Goal: Use online tool/utility: Utilize a website feature to perform a specific function

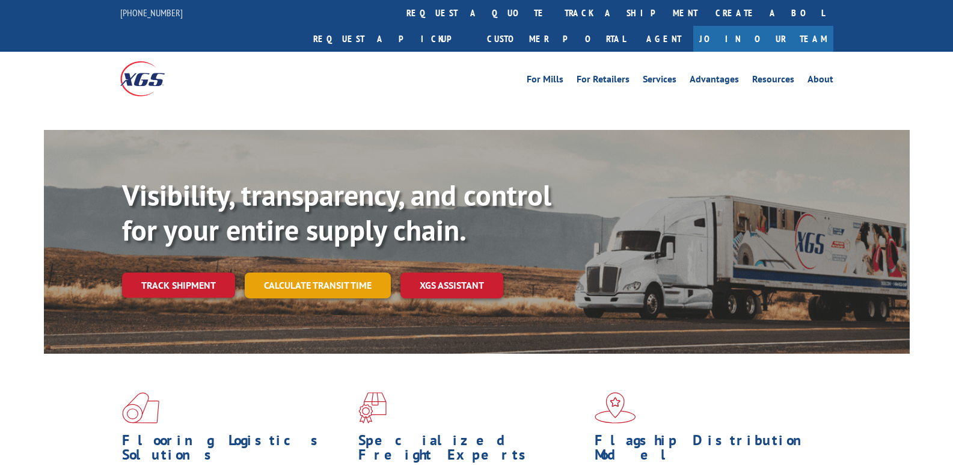
click at [345, 266] on div "Visibility, transparency, and control for your entire supply chain. Track shipm…" at bounding box center [516, 262] width 788 height 168
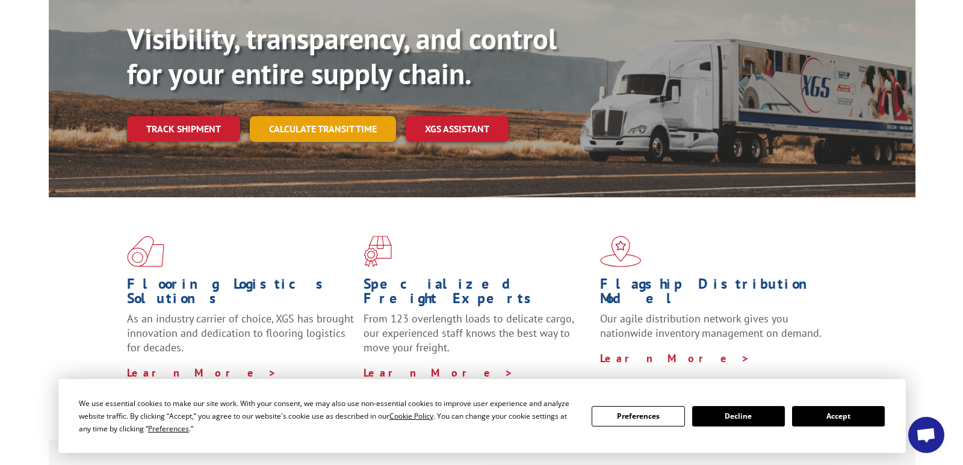
scroll to position [120, 0]
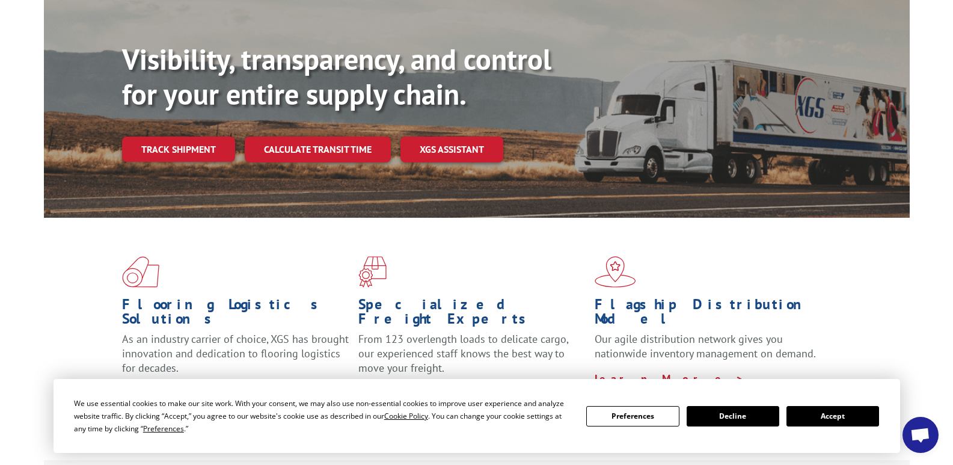
click at [641, 416] on button "Preferences" at bounding box center [633, 416] width 93 height 20
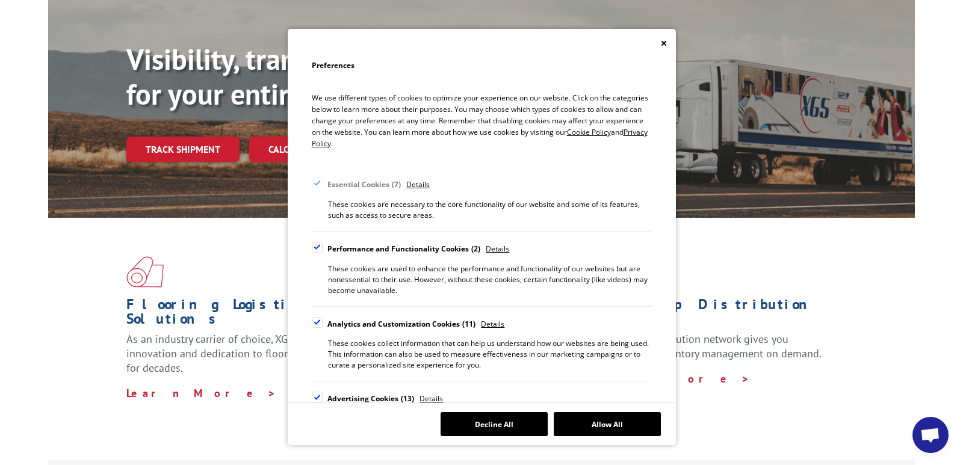
click at [319, 247] on div "Cookie Consent Preferences" at bounding box center [317, 247] width 11 height 11
click at [0, 0] on input "Performance and Functionality Cookies 2" at bounding box center [0, 0] width 0 height 0
drag, startPoint x: 316, startPoint y: 317, endPoint x: 325, endPoint y: 376, distance: 59.6
click at [316, 318] on div "Cookie Consent Preferences" at bounding box center [317, 322] width 11 height 11
click at [0, 0] on input "Analytics and Customization Cookies 11" at bounding box center [0, 0] width 0 height 0
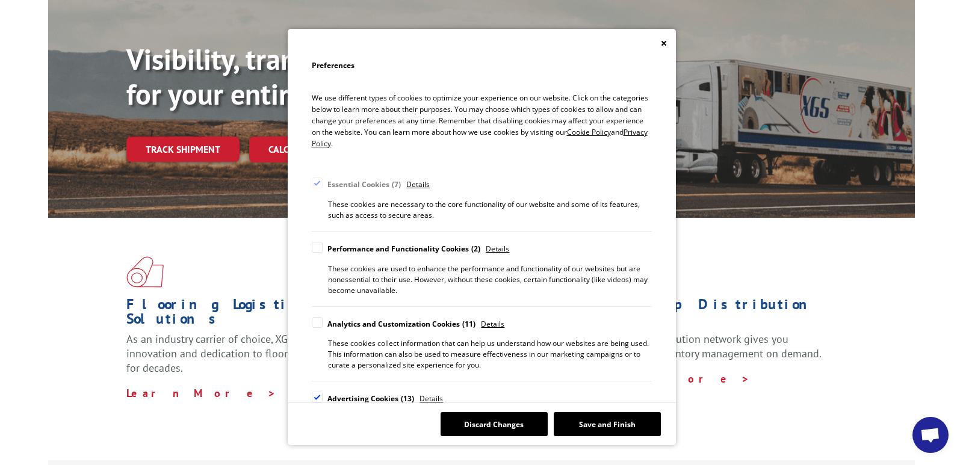
click at [321, 398] on div "Cookie Consent Preferences" at bounding box center [317, 397] width 11 height 11
click at [0, 0] on input "Advertising Cookies 13" at bounding box center [0, 0] width 0 height 0
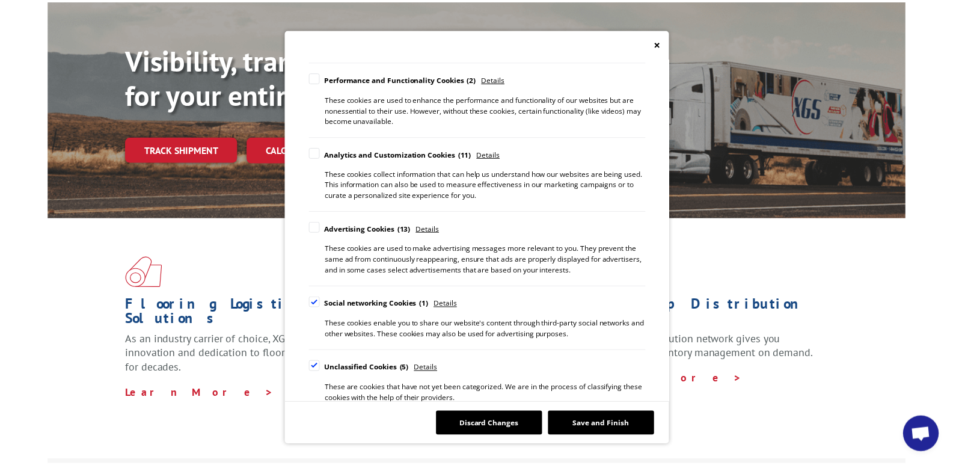
scroll to position [182, 0]
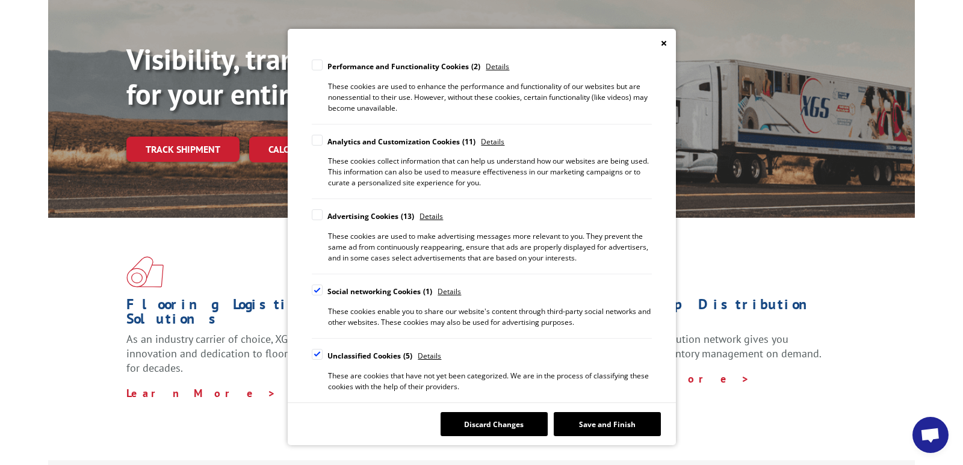
drag, startPoint x: 318, startPoint y: 286, endPoint x: 318, endPoint y: 334, distance: 48.7
click at [318, 287] on div "Cookie Consent Preferences" at bounding box center [317, 290] width 11 height 11
click at [0, 0] on input "Social networking Cookies 1" at bounding box center [0, 0] width 0 height 0
click at [316, 354] on div "Cookie Consent Preferences" at bounding box center [317, 354] width 11 height 11
click at [0, 0] on input "Unclassified Cookies 5" at bounding box center [0, 0] width 0 height 0
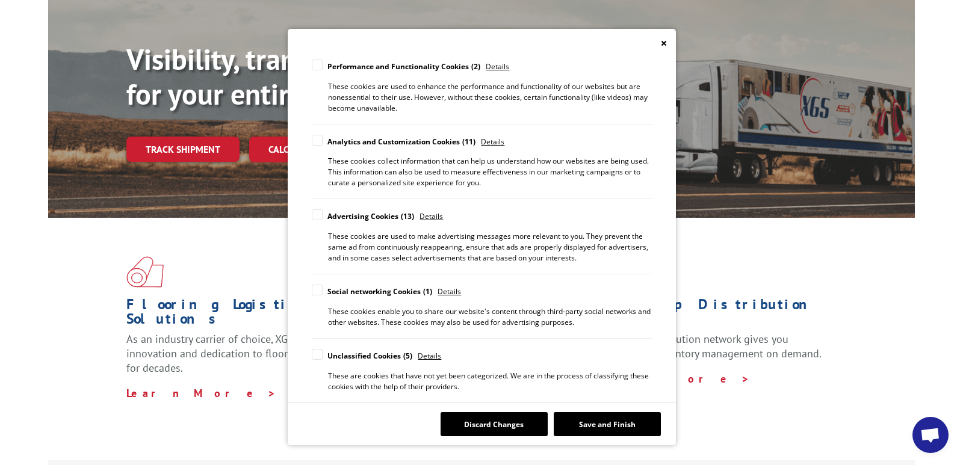
click at [629, 426] on button "Save and Finish" at bounding box center [606, 424] width 107 height 24
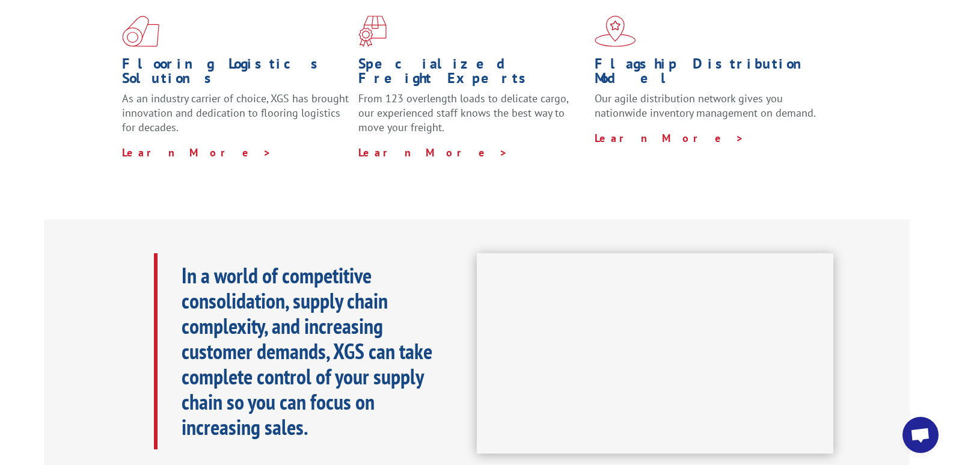
scroll to position [60, 0]
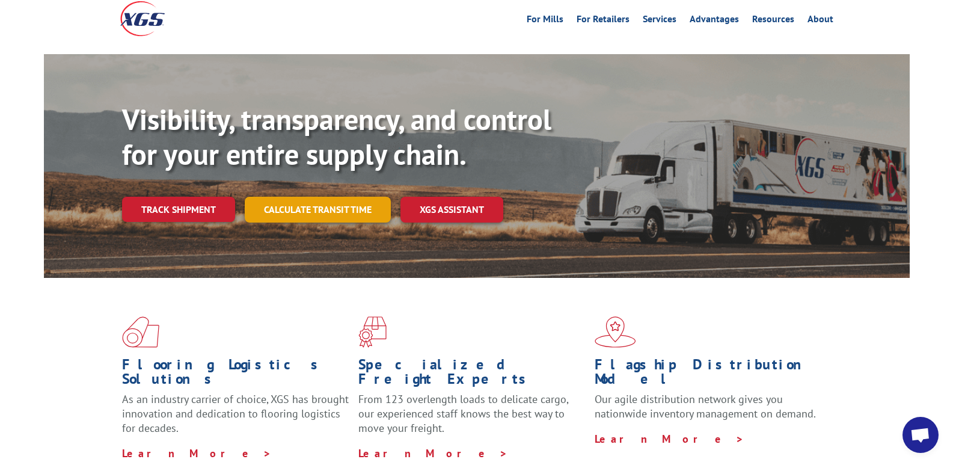
click at [308, 197] on link "Calculate transit time" at bounding box center [318, 210] width 146 height 26
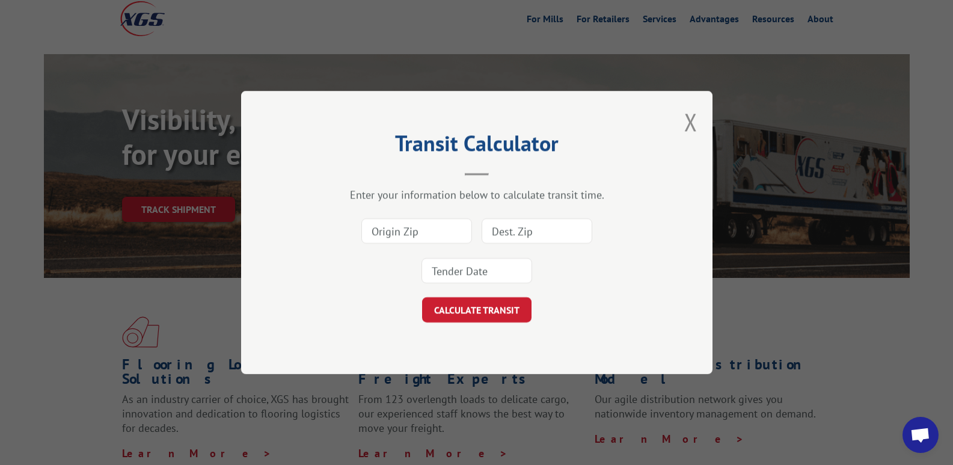
click at [407, 231] on input at bounding box center [417, 230] width 111 height 25
type input "30721"
type input "17104"
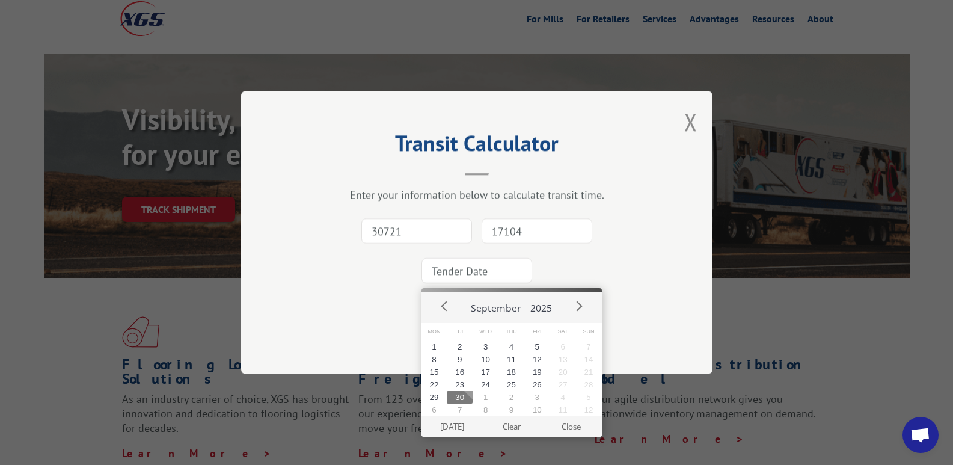
click at [477, 269] on input at bounding box center [477, 270] width 111 height 25
click at [576, 307] on button "Next" at bounding box center [579, 306] width 18 height 18
click at [481, 347] on button "1" at bounding box center [486, 346] width 26 height 13
type input "[DATE]"
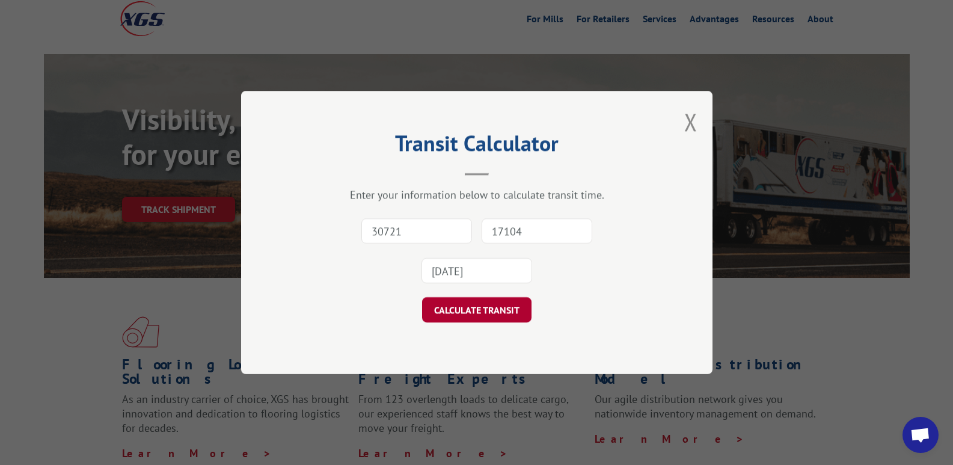
click at [479, 309] on button "CALCULATE TRANSIT" at bounding box center [476, 309] width 109 height 25
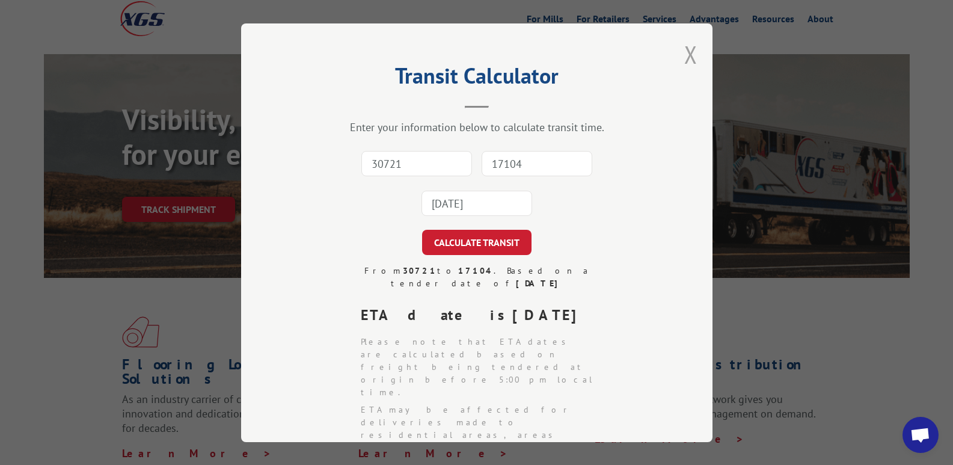
click at [685, 56] on button "Close modal" at bounding box center [691, 55] width 13 height 32
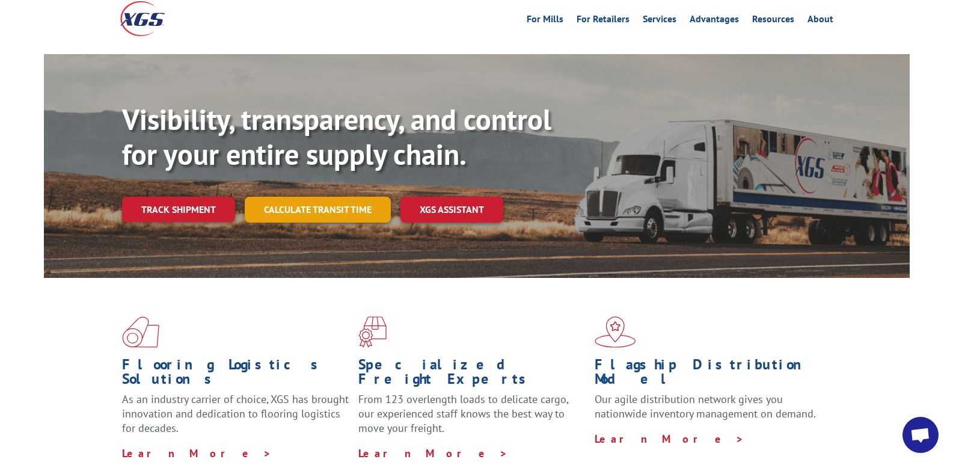
click at [336, 197] on link "Calculate transit time" at bounding box center [318, 210] width 146 height 26
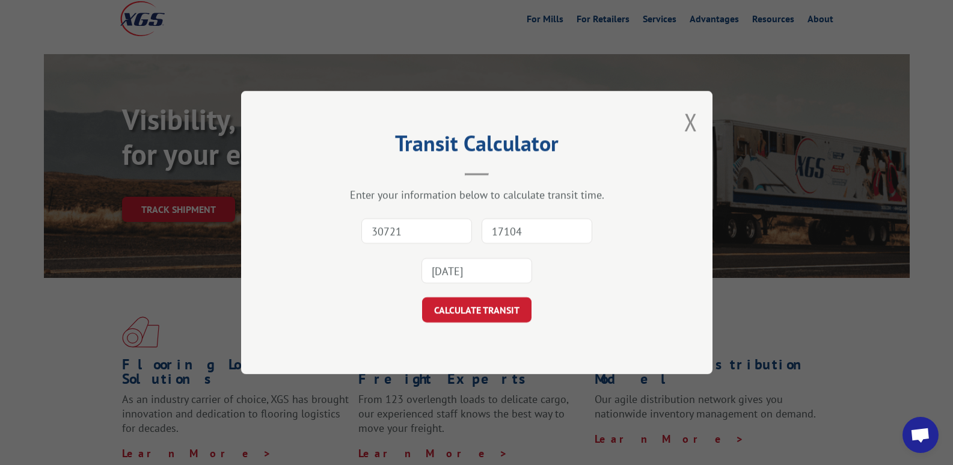
click at [402, 233] on input "30721" at bounding box center [417, 230] width 111 height 25
type input "30721"
click at [527, 233] on input "17104" at bounding box center [537, 230] width 111 height 25
type input "17104"
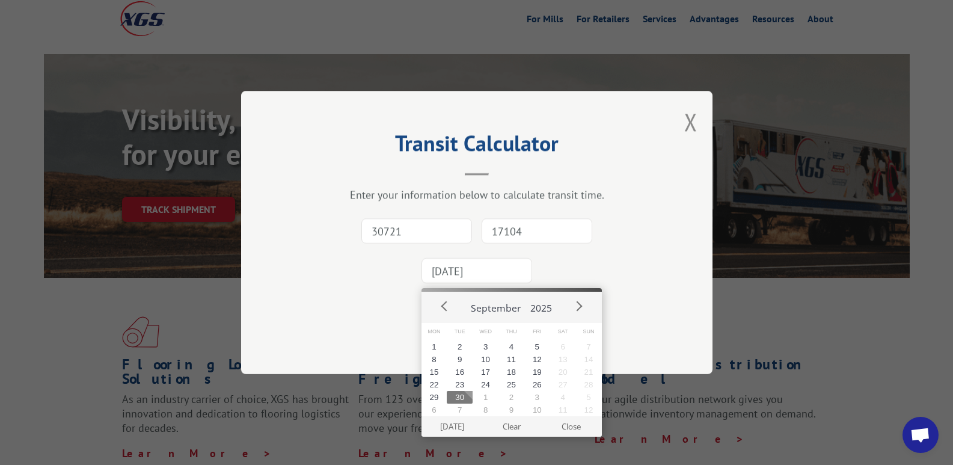
click at [465, 268] on input "[DATE]" at bounding box center [477, 270] width 111 height 25
click at [580, 301] on button "Next" at bounding box center [579, 306] width 18 height 18
click at [482, 345] on button "1" at bounding box center [486, 346] width 26 height 13
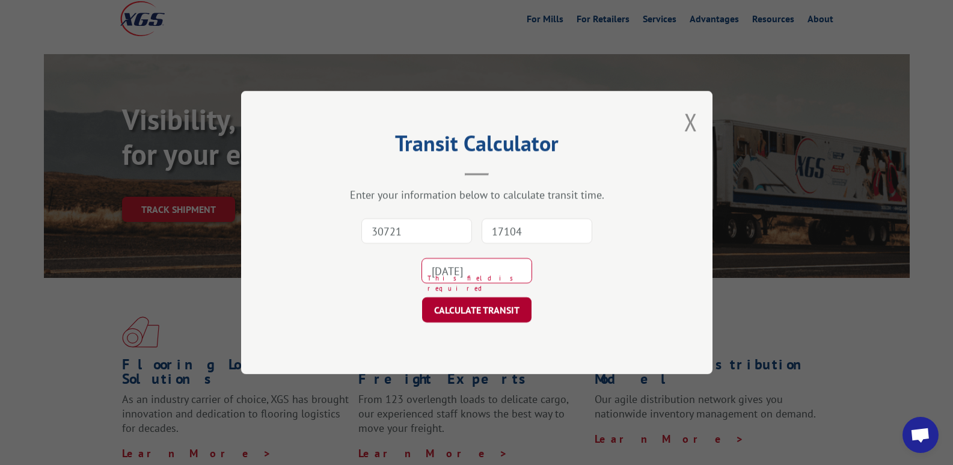
click at [494, 304] on button "CALCULATE TRANSIT" at bounding box center [476, 309] width 109 height 25
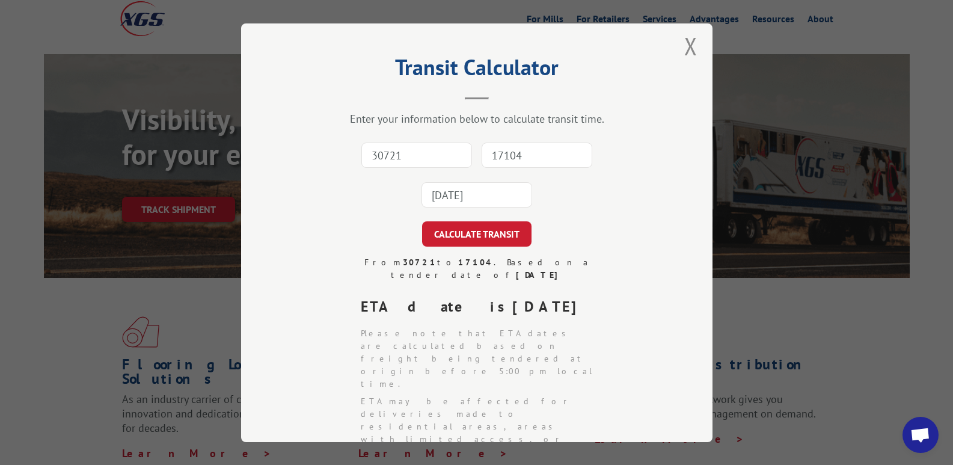
scroll to position [0, 0]
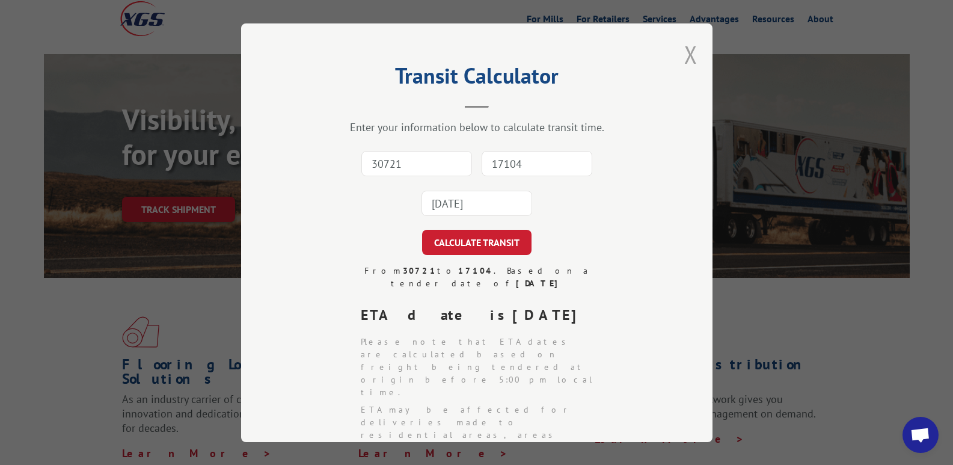
click at [689, 56] on button "Close modal" at bounding box center [691, 55] width 13 height 32
